Goal: Task Accomplishment & Management: Use online tool/utility

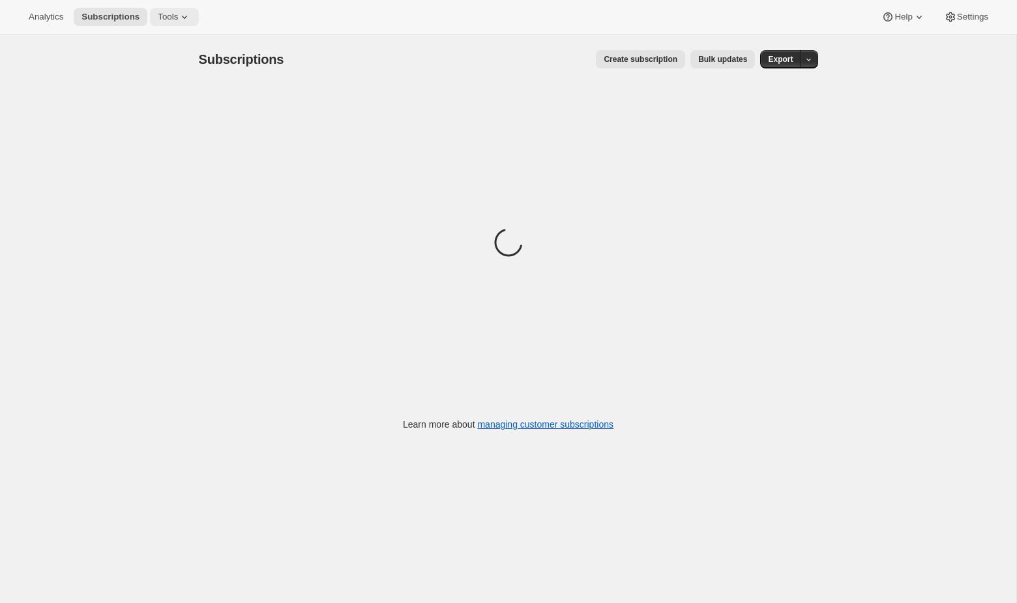
click at [178, 15] on span "Tools" at bounding box center [168, 17] width 20 height 10
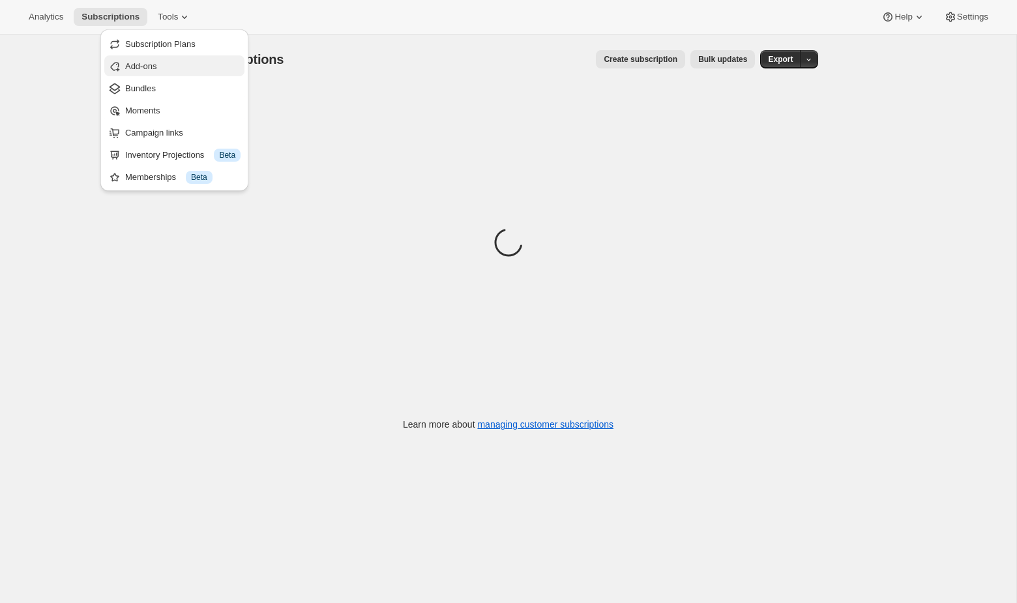
click at [190, 60] on span "Add-ons" at bounding box center [182, 66] width 115 height 13
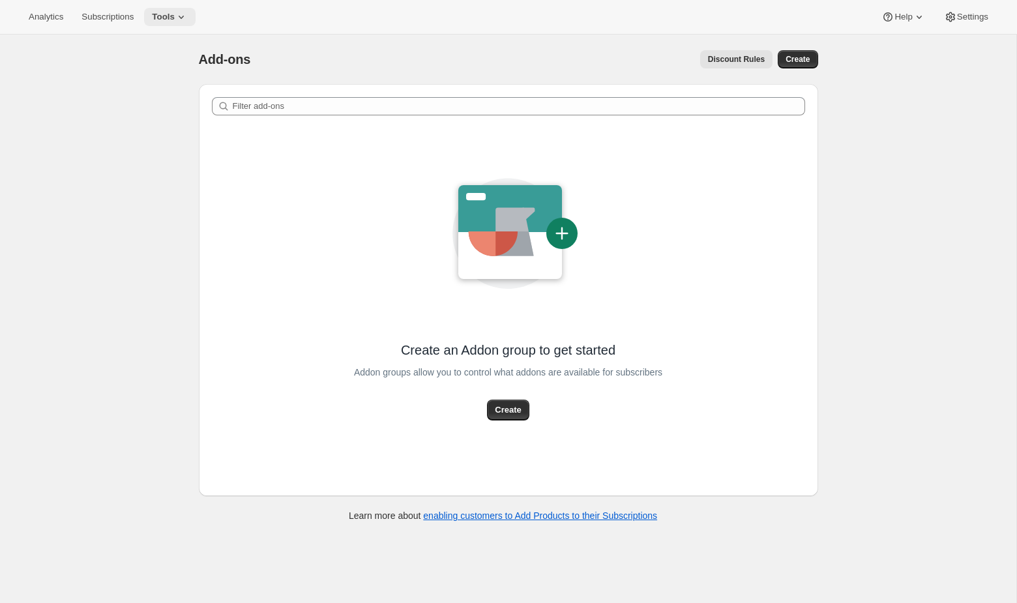
click at [163, 18] on span "Tools" at bounding box center [163, 17] width 23 height 10
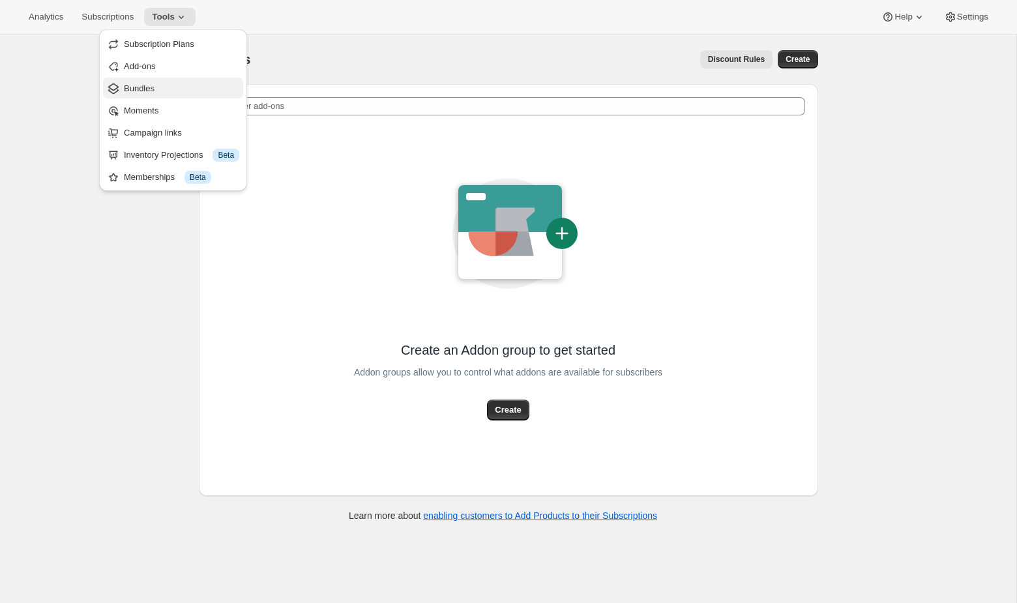
click at [156, 93] on span "Bundles" at bounding box center [181, 88] width 115 height 13
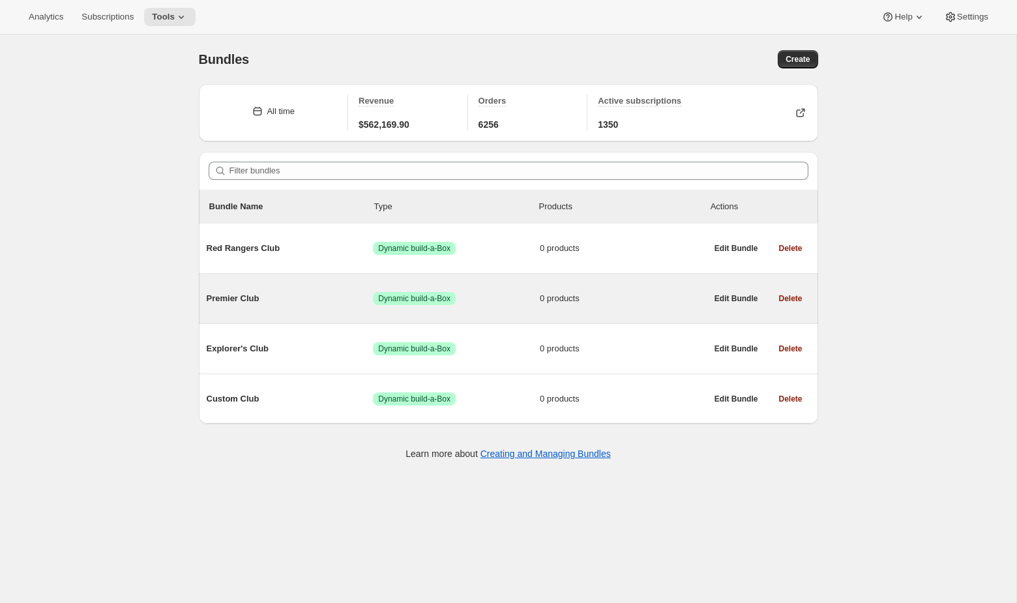
click at [494, 297] on span "Success Dynamic build-a-Box" at bounding box center [456, 298] width 167 height 13
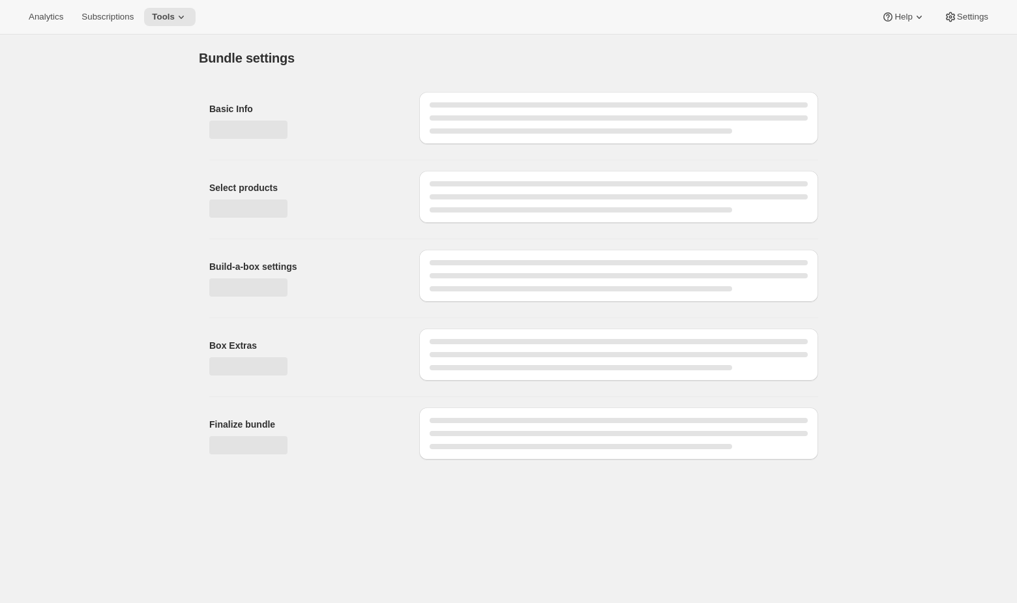
type input "Premier Club"
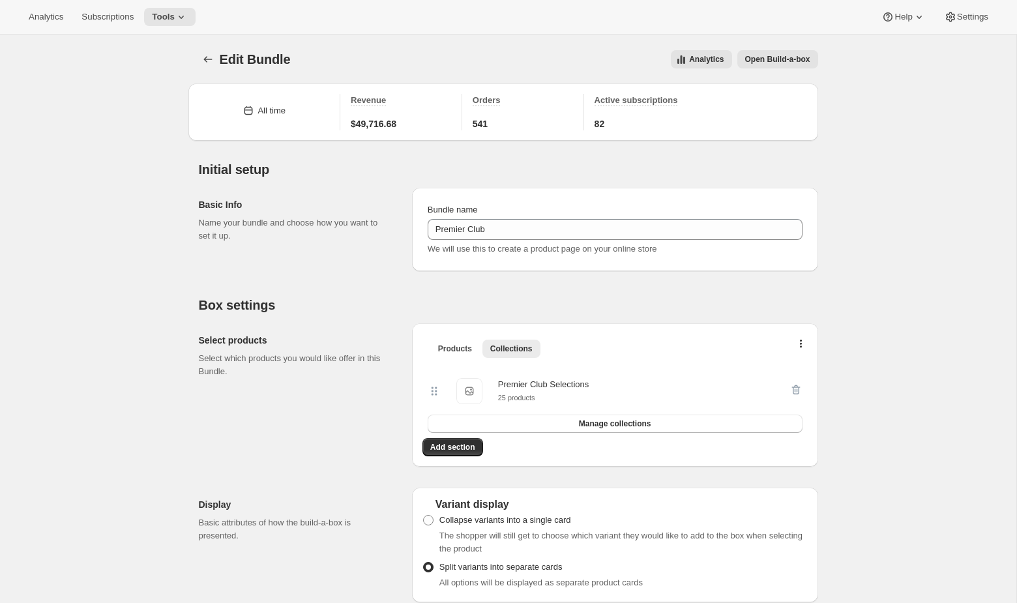
click at [766, 55] on span "Open Build-a-box" at bounding box center [777, 59] width 65 height 10
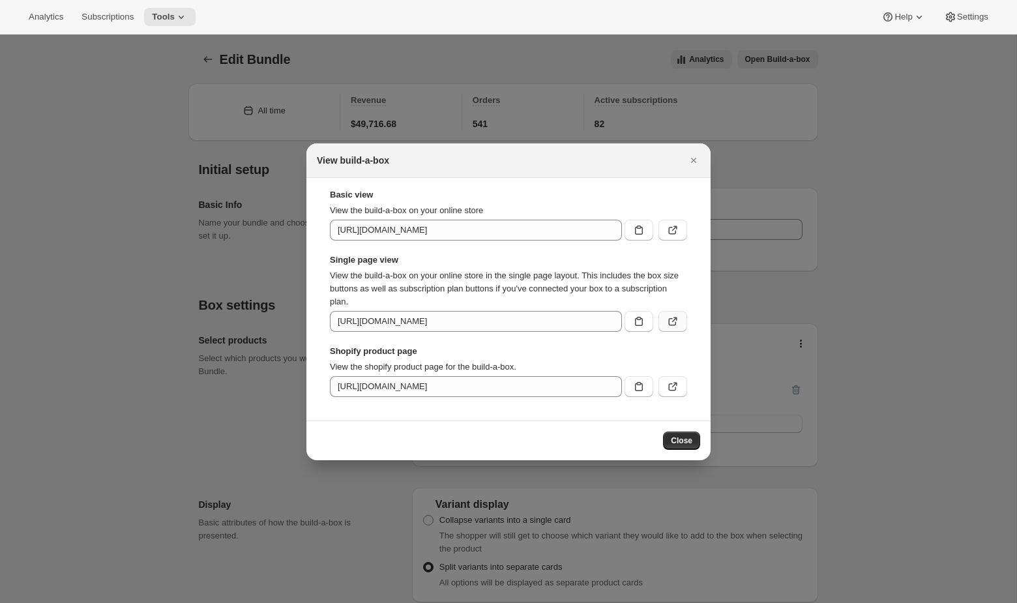
click at [682, 323] on button ":r3m:" at bounding box center [673, 321] width 29 height 21
click at [149, 289] on div at bounding box center [508, 301] width 1017 height 603
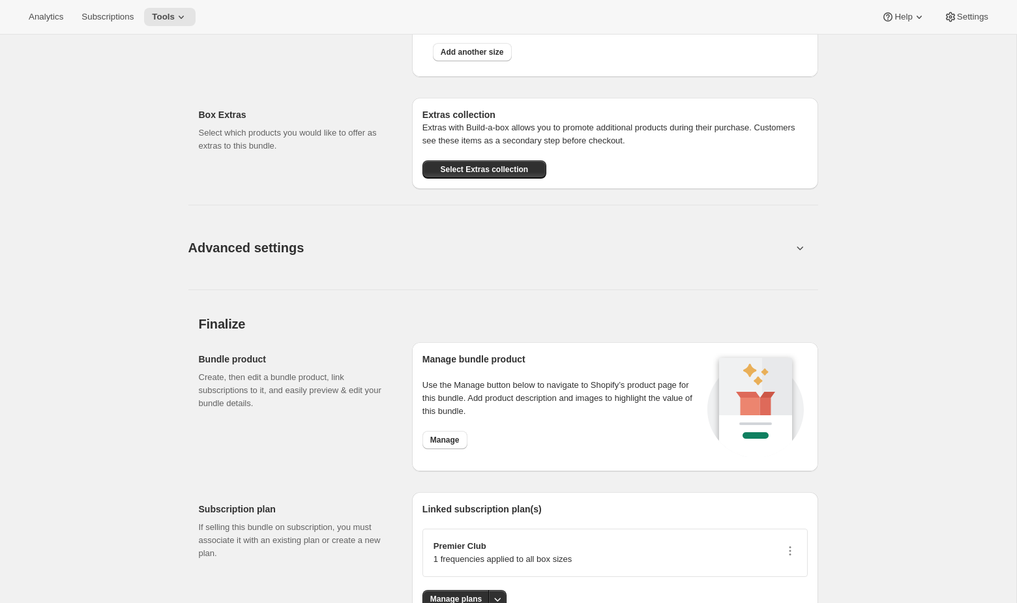
scroll to position [894, 0]
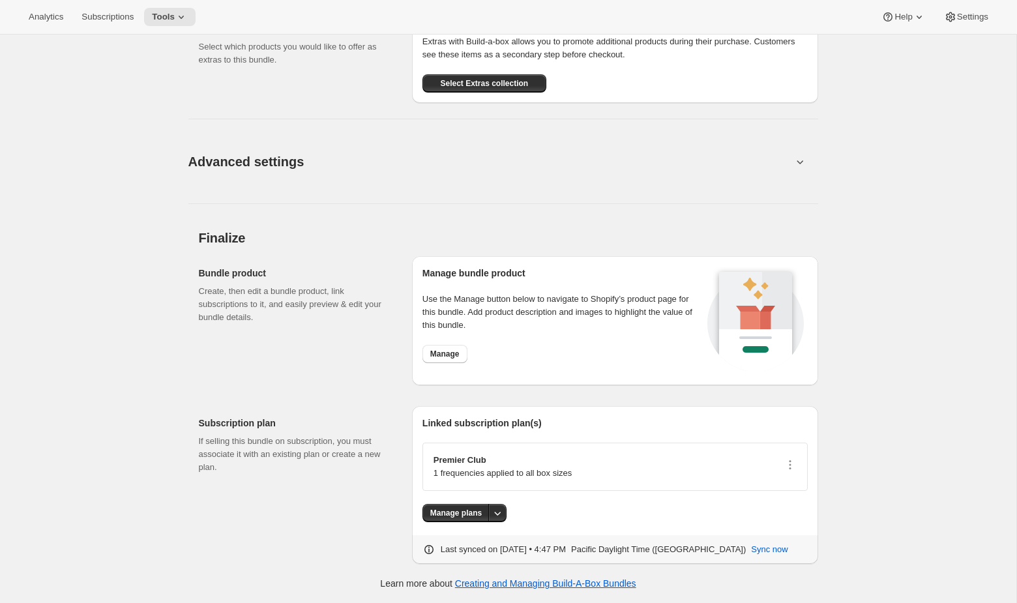
click at [562, 167] on button "Advanced settings" at bounding box center [491, 161] width 620 height 50
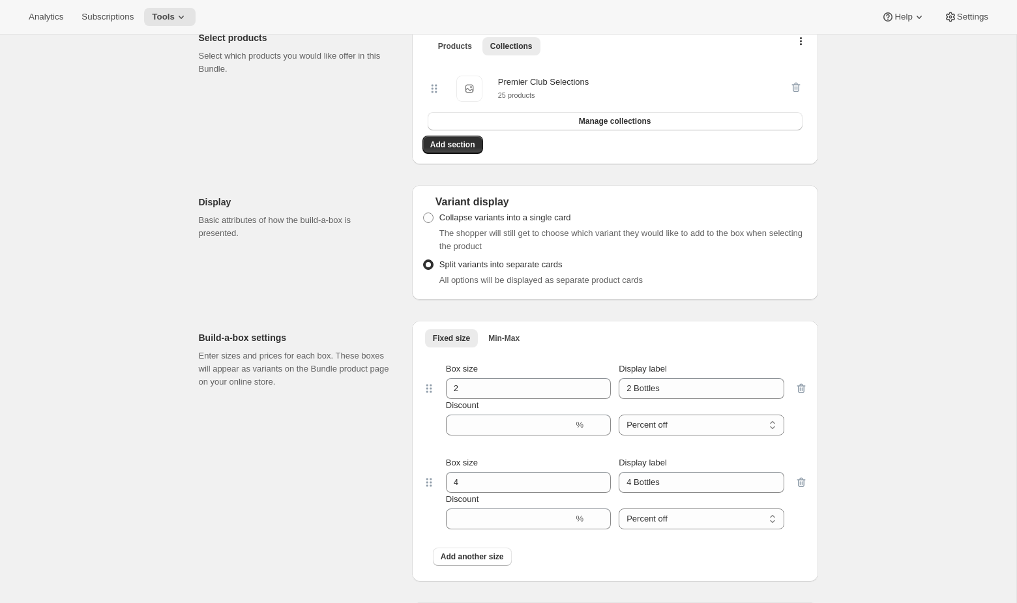
scroll to position [0, 0]
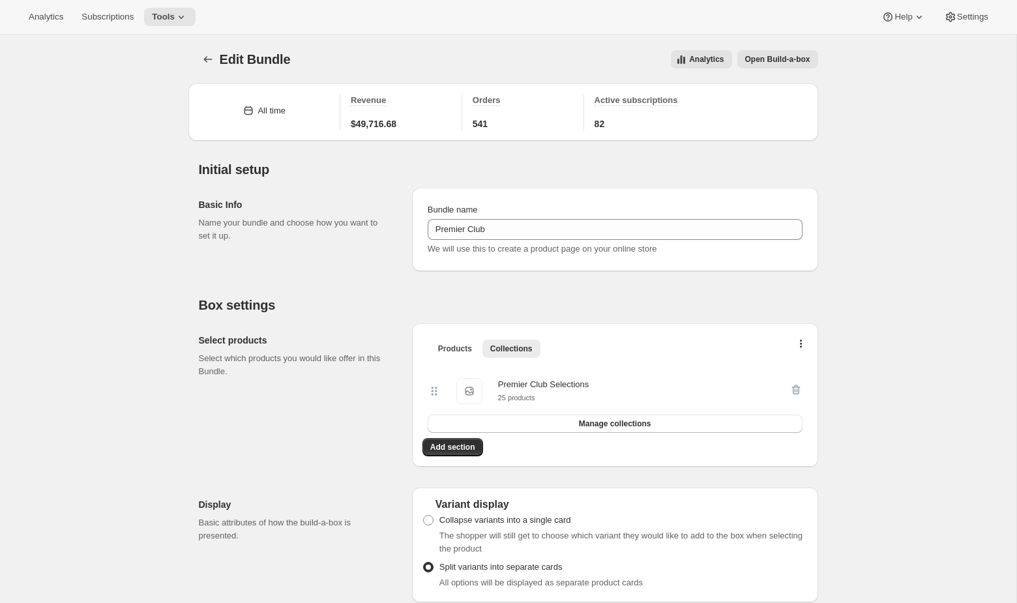
click at [761, 61] on span "Open Build-a-box" at bounding box center [777, 59] width 65 height 10
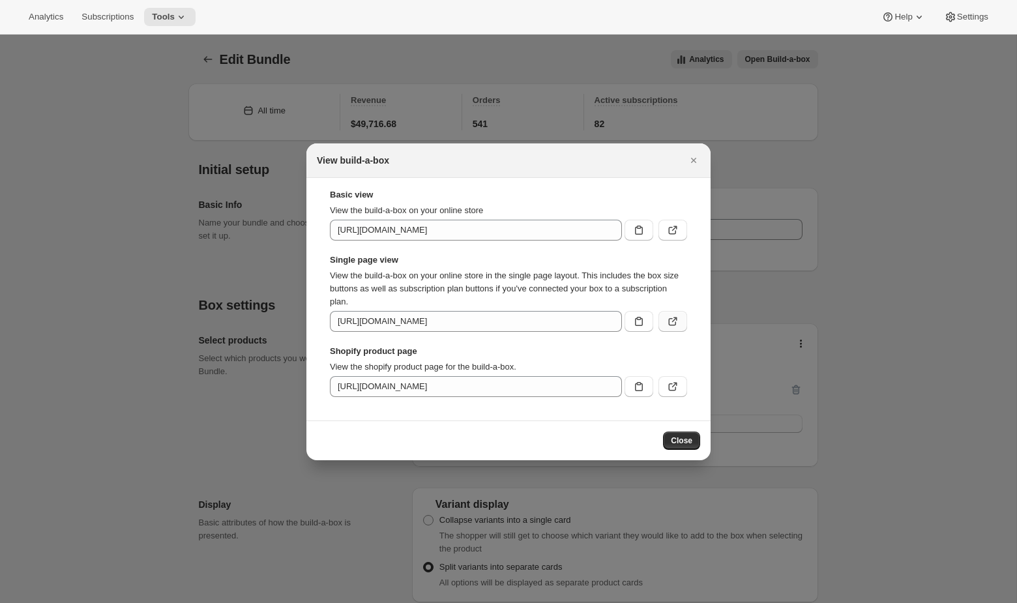
click at [667, 325] on icon ":r3m:" at bounding box center [673, 321] width 13 height 13
click at [693, 167] on button "Close" at bounding box center [694, 160] width 18 height 18
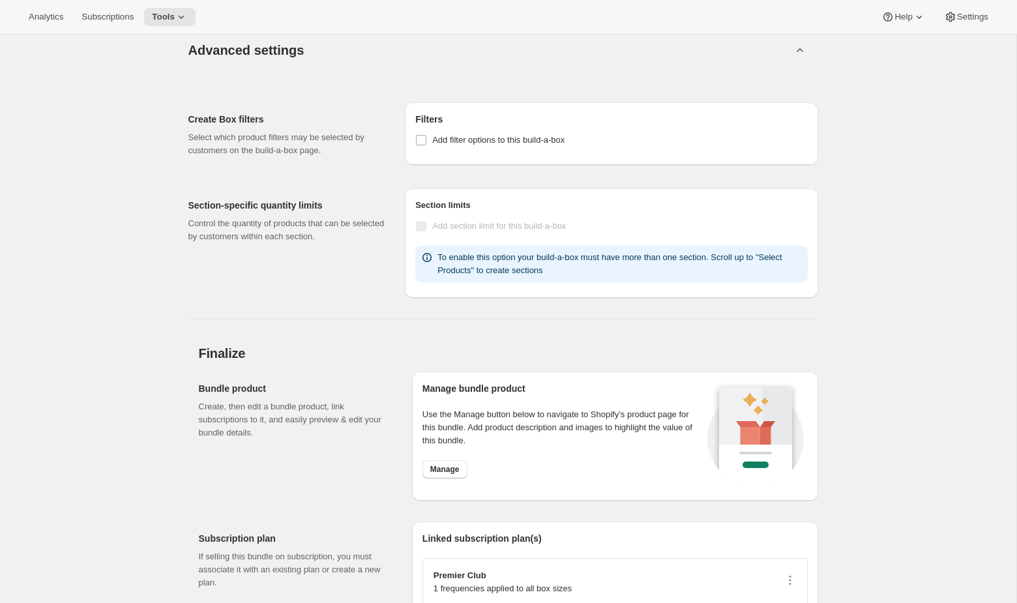
scroll to position [1120, 0]
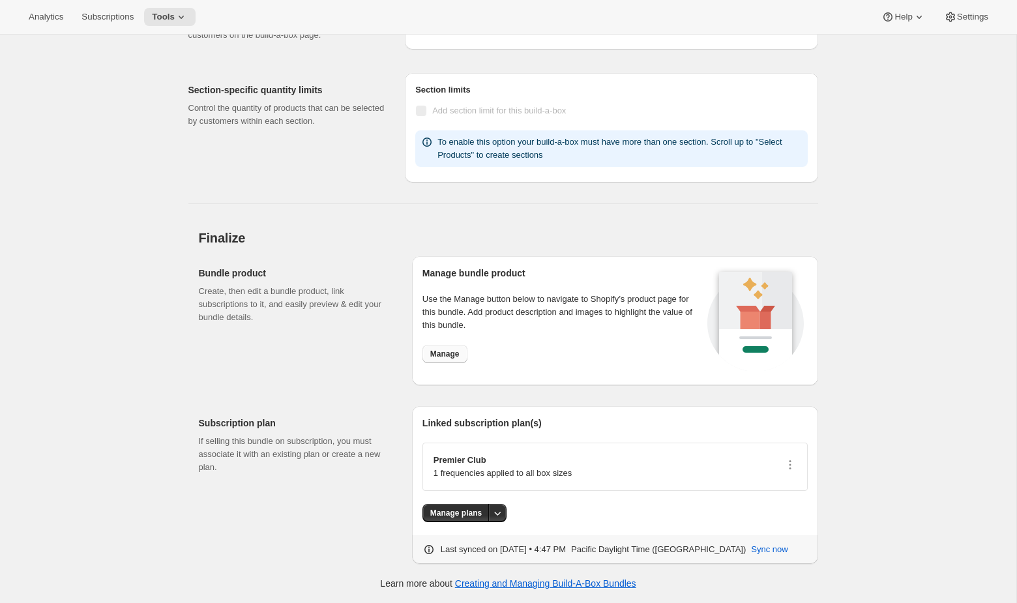
click at [462, 350] on button "Manage" at bounding box center [445, 354] width 45 height 18
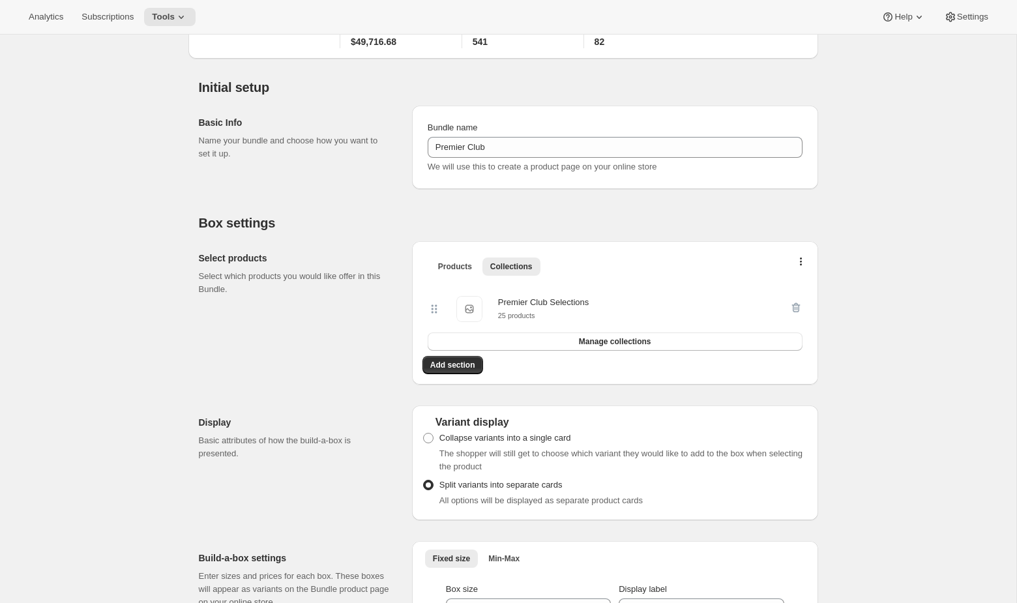
scroll to position [0, 0]
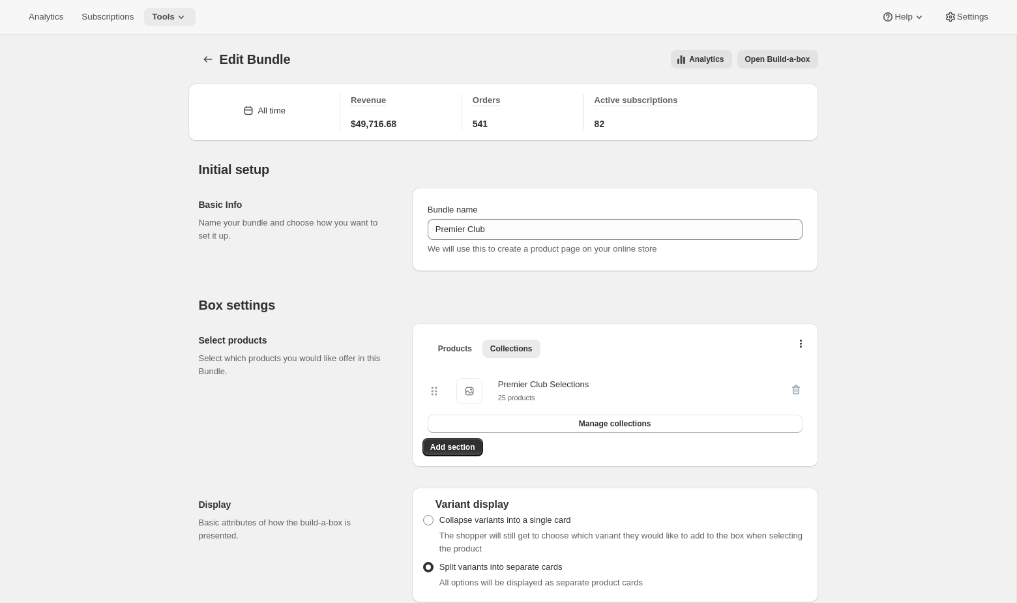
click at [165, 19] on span "Tools" at bounding box center [163, 17] width 23 height 10
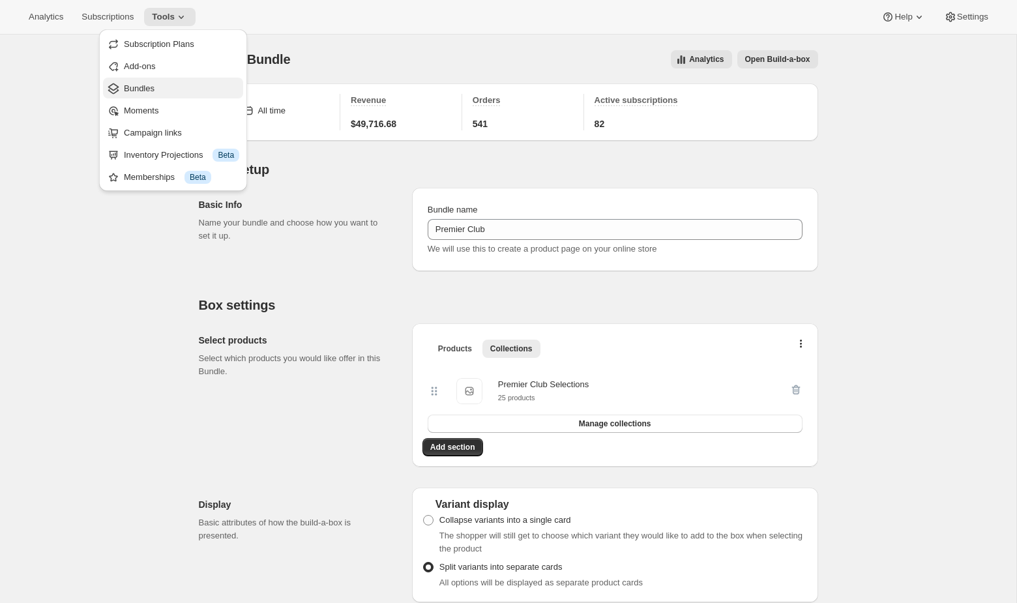
click at [159, 96] on button "Bundles" at bounding box center [173, 88] width 140 height 21
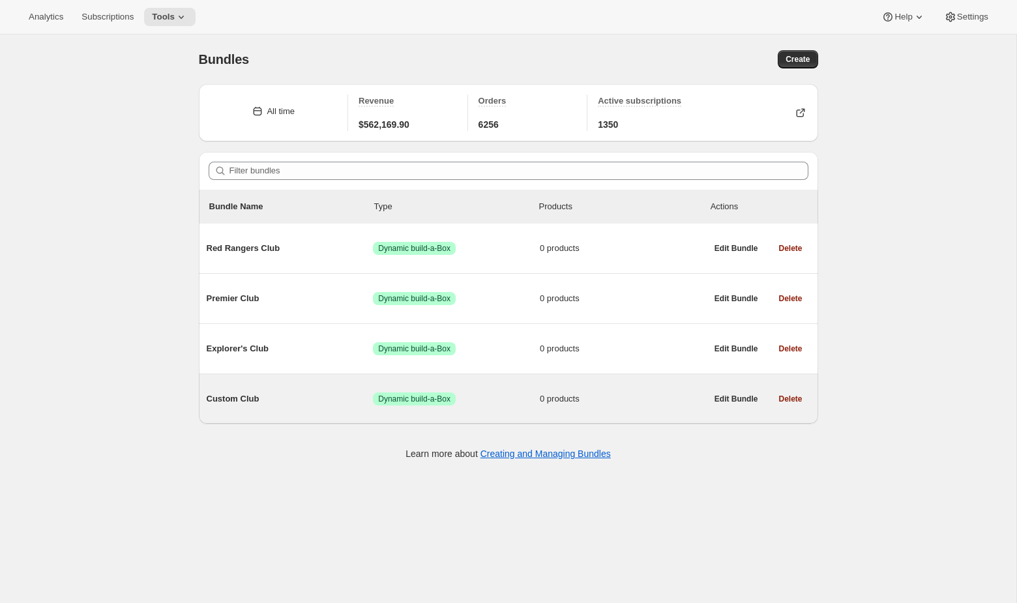
click at [528, 415] on div "Custom Club Success Dynamic build-a-Box 0 products" at bounding box center [457, 399] width 500 height 34
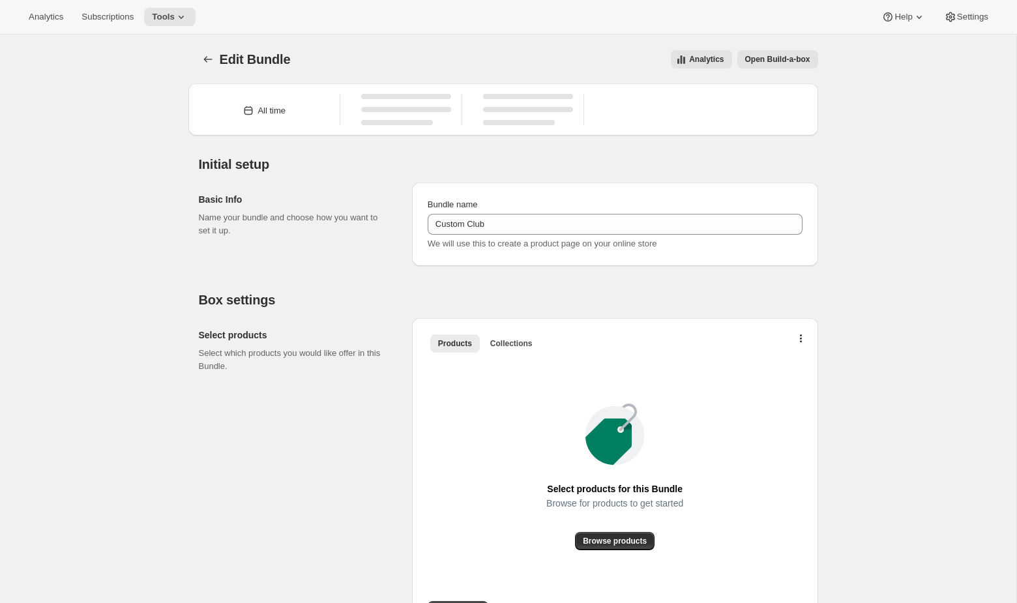
type input "Custom Club"
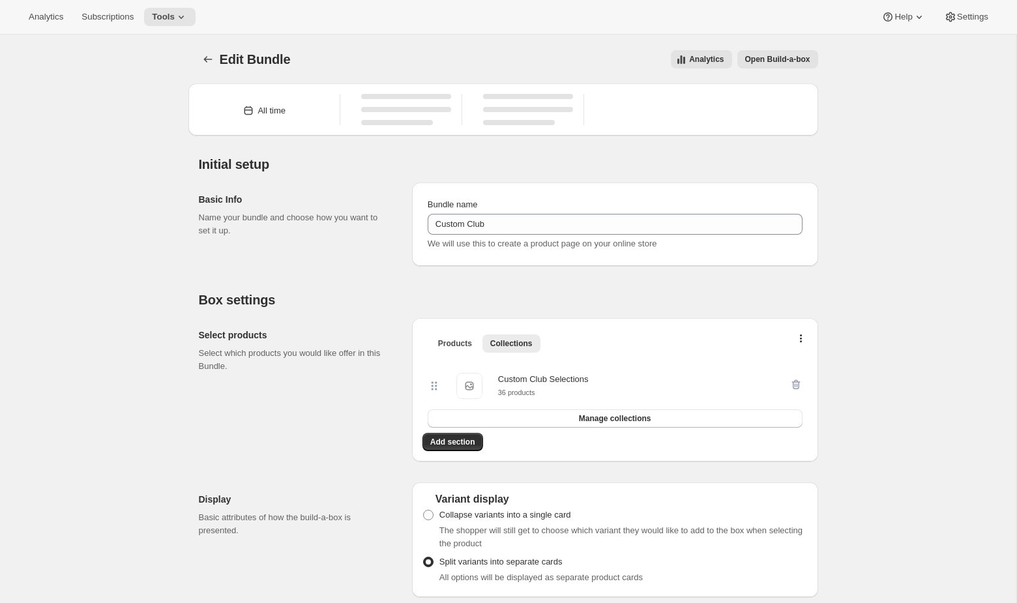
click at [786, 61] on span "Open Build-a-box" at bounding box center [777, 59] width 65 height 10
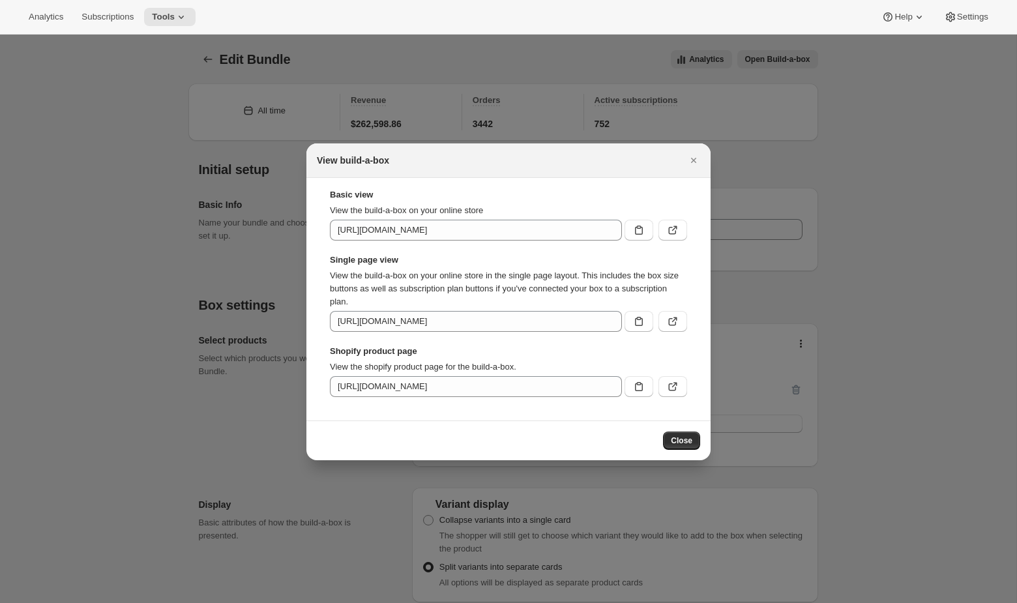
click at [669, 298] on p "View the build-a-box on your online store in the single page layout. This inclu…" at bounding box center [508, 288] width 357 height 39
click at [670, 321] on icon ":r73:" at bounding box center [673, 321] width 13 height 13
click at [121, 408] on div at bounding box center [508, 301] width 1017 height 603
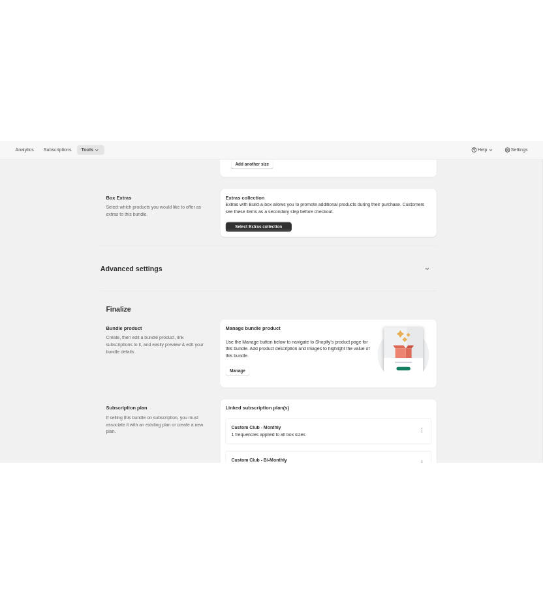
scroll to position [1016, 0]
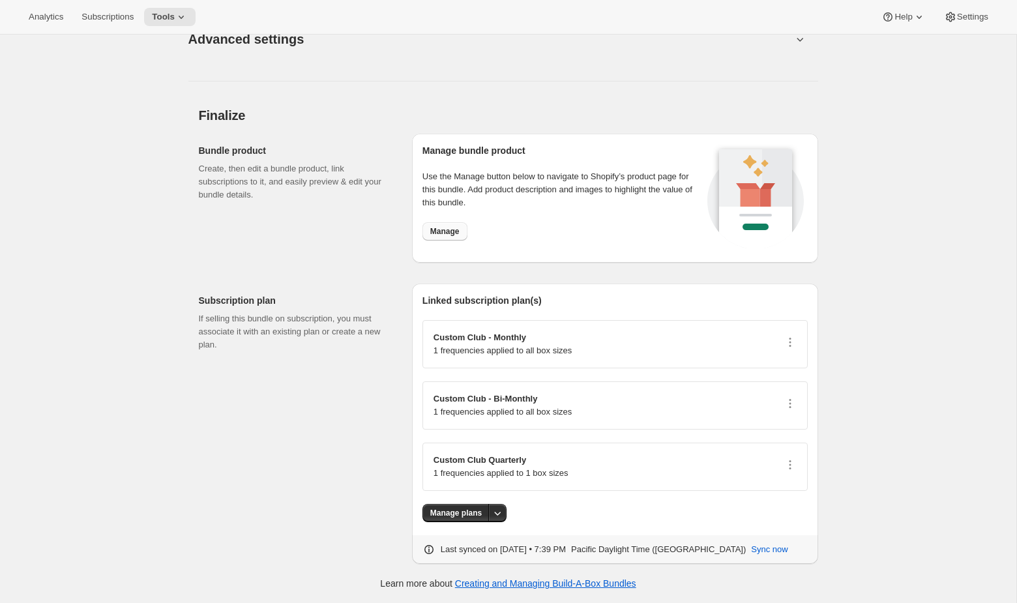
click at [451, 240] on button "Manage" at bounding box center [445, 231] width 45 height 18
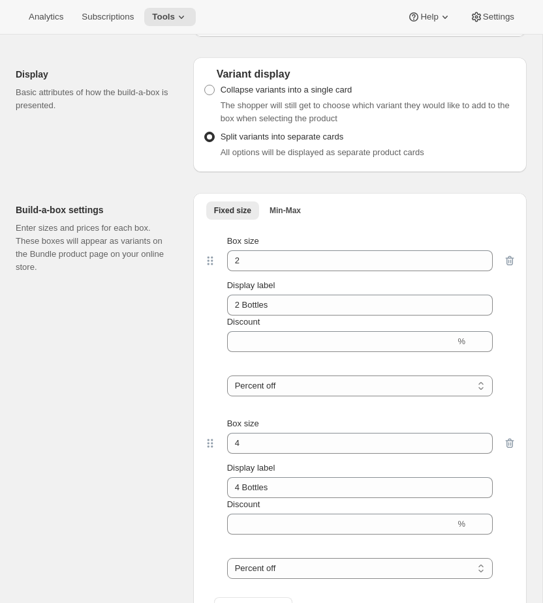
scroll to position [0, 0]
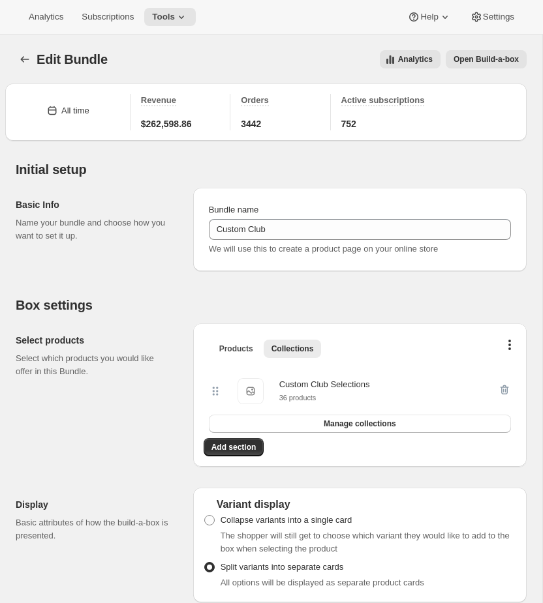
click at [483, 52] on button "Open Build-a-box" at bounding box center [485, 59] width 81 height 18
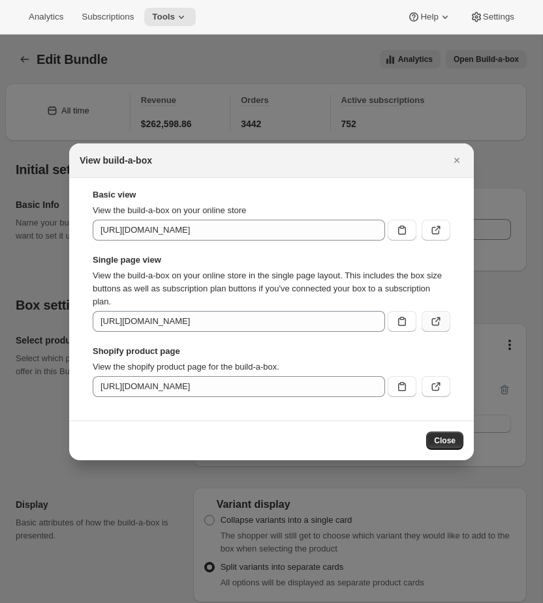
click at [443, 320] on button ":r73:" at bounding box center [435, 321] width 29 height 21
